Goal: Task Accomplishment & Management: Use online tool/utility

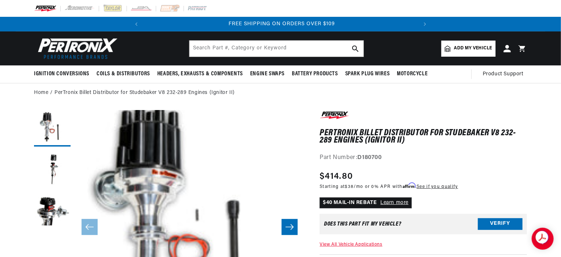
scroll to position [0, 273]
click at [469, 49] on span "Add my vehicle" at bounding box center [473, 48] width 38 height 7
select select "Automotive"
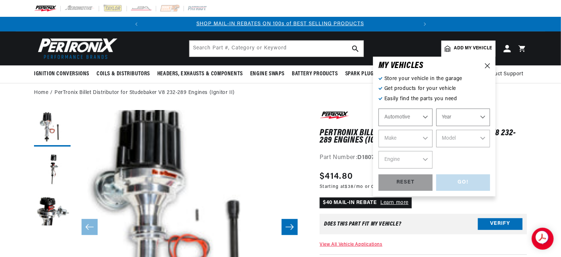
scroll to position [0, 0]
click at [404, 117] on select "Automotive Agricultural Industrial Marine Motorcycle" at bounding box center [405, 118] width 54 height 18
click at [378, 109] on select "Automotive Agricultural Industrial Marine Motorcycle" at bounding box center [405, 118] width 54 height 18
click at [447, 120] on select "Year [DATE] 2021 2020 2019 2018 2017 2016 2015 2014 2013 2012 2011 2010 2009 20…" at bounding box center [463, 118] width 54 height 18
click at [482, 117] on select "Year [DATE] 2021 2020 2019 2018 2017 2016 2015 2014 2013 2012 2011 2010 2009 20…" at bounding box center [463, 118] width 54 height 18
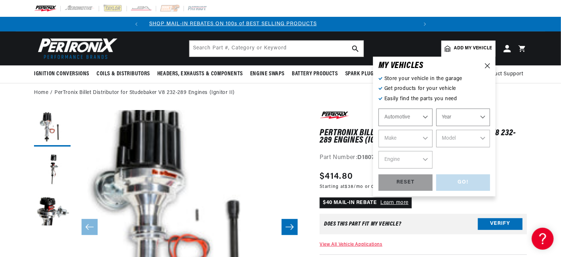
select select "1963"
click at [436, 109] on select "Year [DATE] 2021 2020 2019 2018 2017 2016 2015 2014 2013 2012 2011 2010 2009 20…" at bounding box center [463, 118] width 54 height 18
select select "1963"
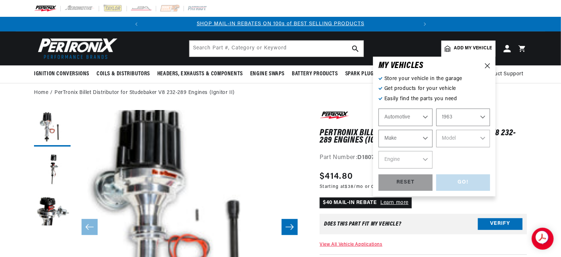
click at [424, 138] on select "Make American Motors Aston [PERSON_NAME][GEOGRAPHIC_DATA] [PERSON_NAME] Bentley…" at bounding box center [405, 139] width 54 height 18
select select "Studebaker"
click at [378, 130] on select "Make American Motors Aston [PERSON_NAME][GEOGRAPHIC_DATA] [PERSON_NAME] Bentley…" at bounding box center [405, 139] width 54 height 18
select select "Studebaker"
click at [484, 137] on select "Model Avanti [GEOGRAPHIC_DATA] Gran [PERSON_NAME]" at bounding box center [463, 139] width 54 height 18
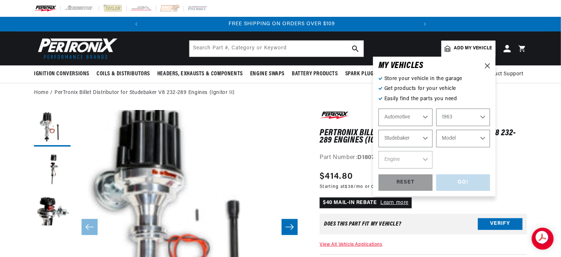
scroll to position [0, 273]
select select "Avanti"
click at [436, 130] on select "Model Avanti [GEOGRAPHIC_DATA] Gran [PERSON_NAME]" at bounding box center [463, 139] width 54 height 18
select select "Avanti"
click at [424, 159] on select "Engine 4.7L 5.0L" at bounding box center [405, 160] width 54 height 18
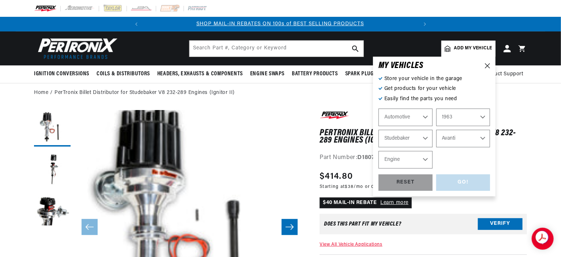
scroll to position [0, 0]
select select "4.7L"
click at [378, 151] on select "Engine 4.7L 5.0L" at bounding box center [405, 160] width 54 height 18
select select "4.7L"
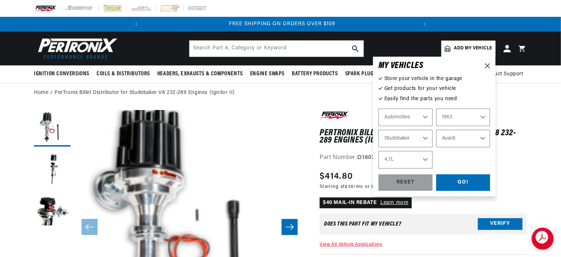
scroll to position [0, 273]
click at [455, 182] on div "GO!" at bounding box center [463, 182] width 54 height 16
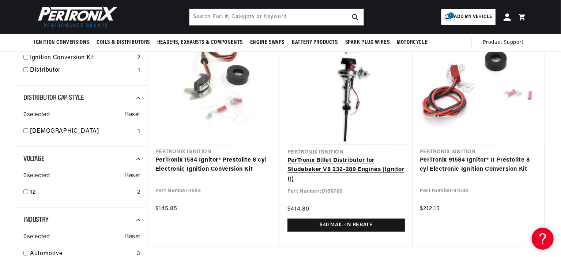
scroll to position [73, 0]
